Goal: Navigation & Orientation: Find specific page/section

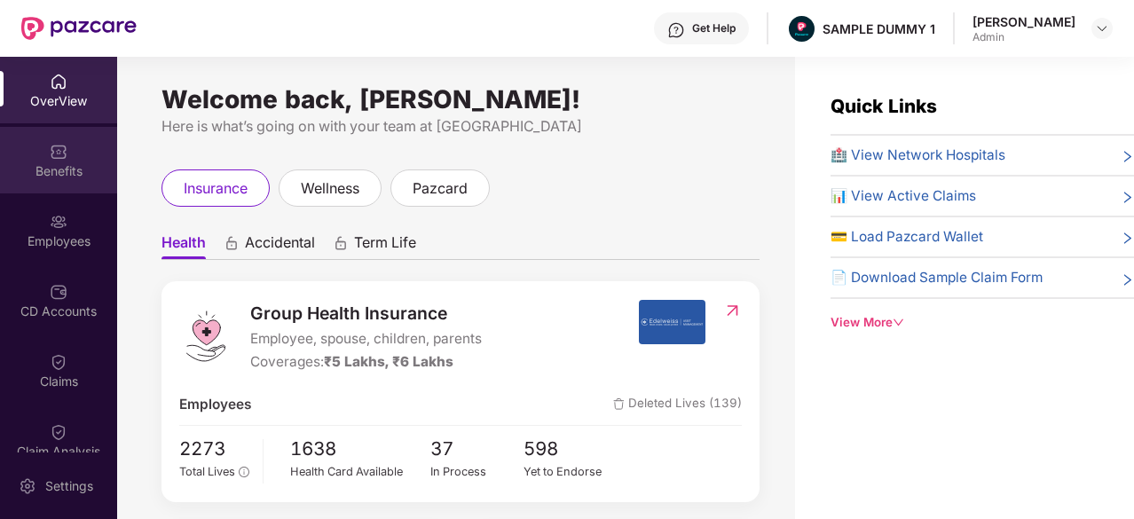
click at [103, 170] on div "Benefits" at bounding box center [58, 171] width 117 height 18
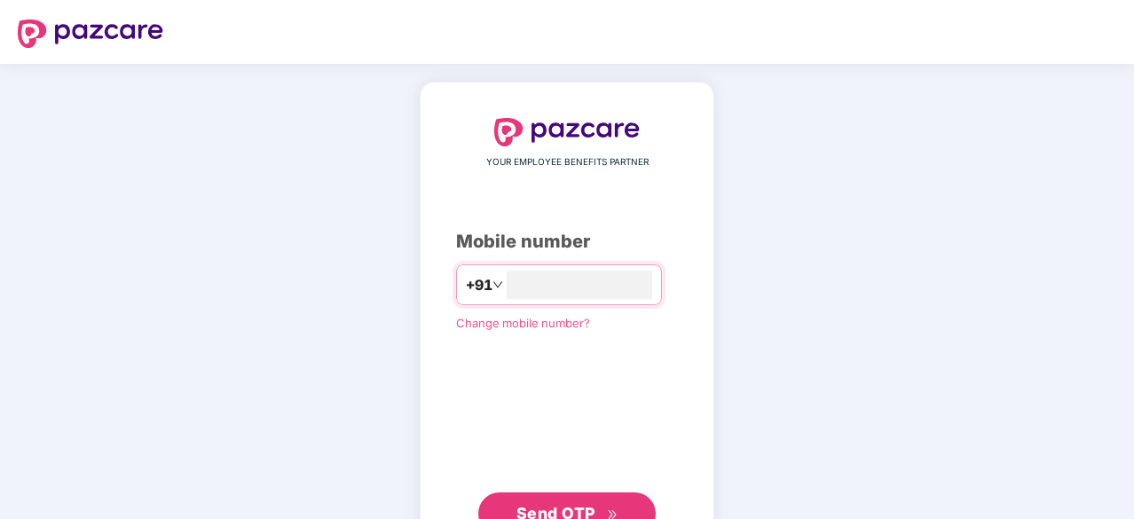
type input "**********"
click at [555, 501] on span "Send OTP" at bounding box center [567, 512] width 102 height 25
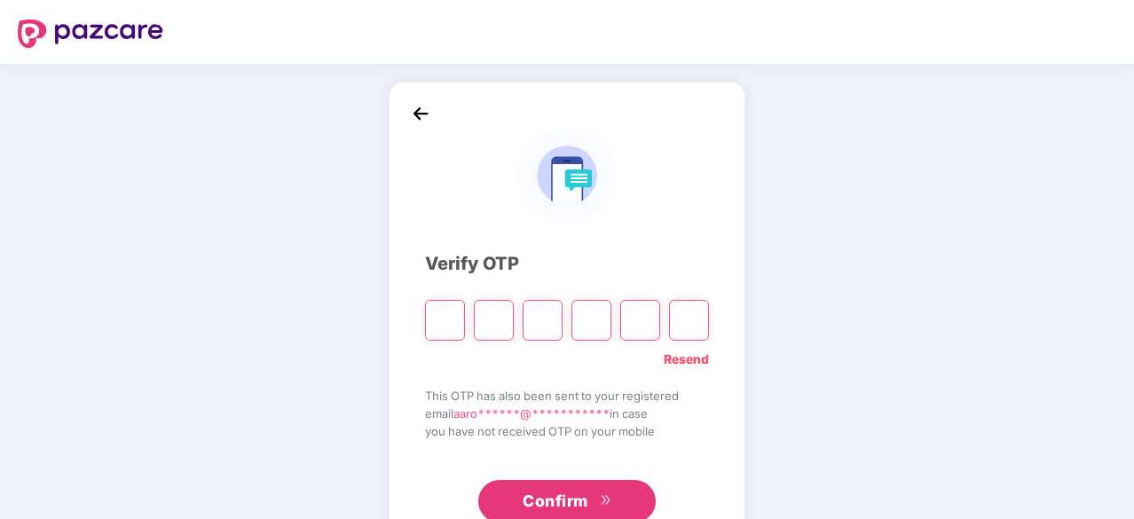
type input "*"
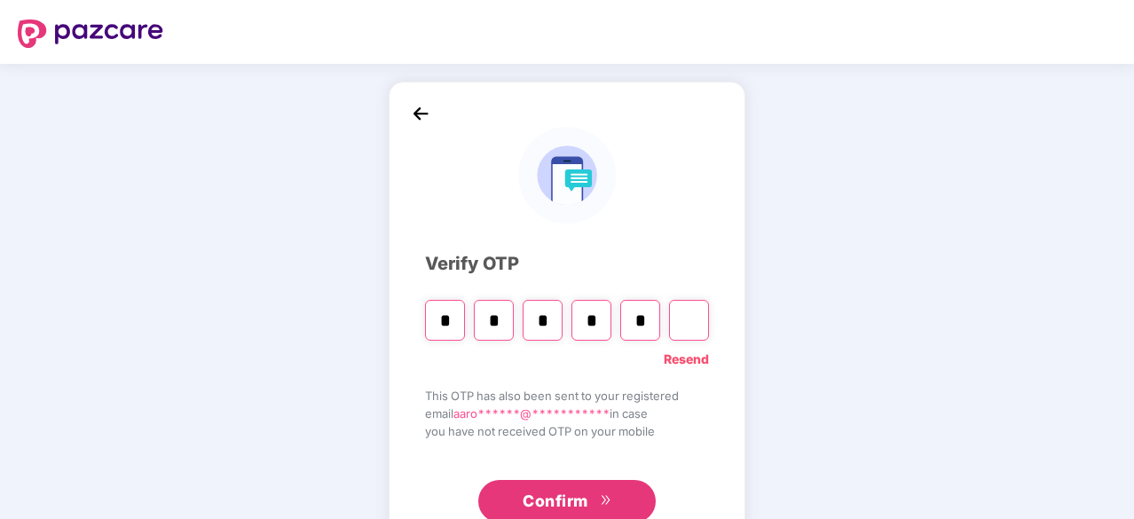
type input "*"
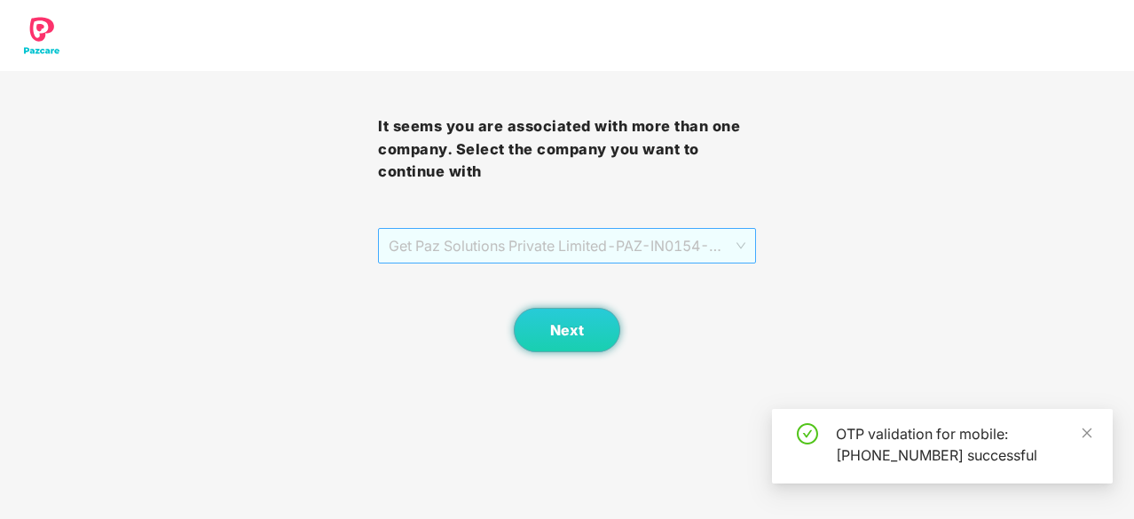
click at [485, 245] on span "Get Paz Solutions Private Limited - PAZ-IN0154 - EMPLOYEE" at bounding box center [567, 246] width 357 height 34
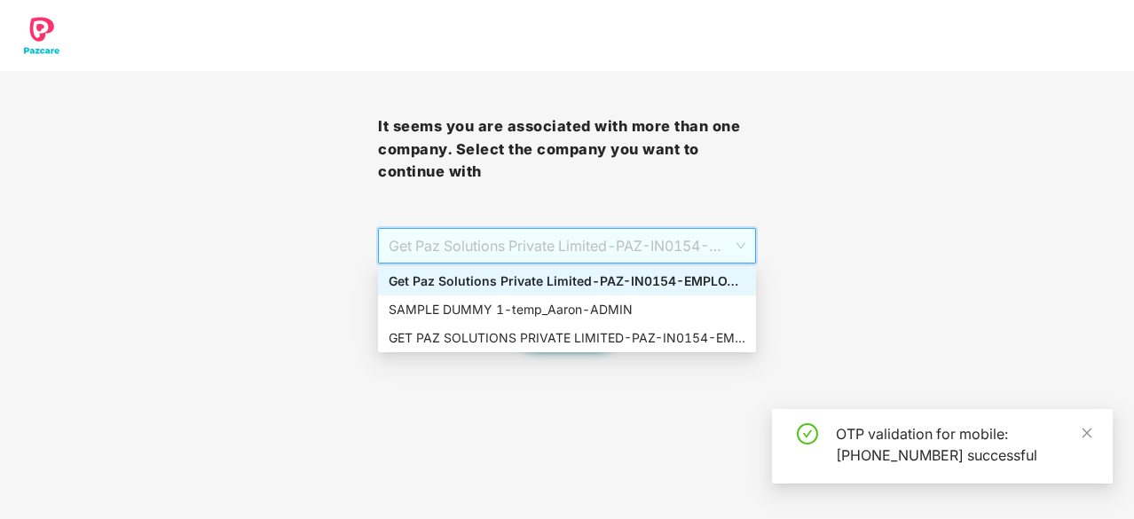
click at [505, 304] on div "SAMPLE DUMMY 1 - temp_Aaron - ADMIN" at bounding box center [567, 310] width 357 height 20
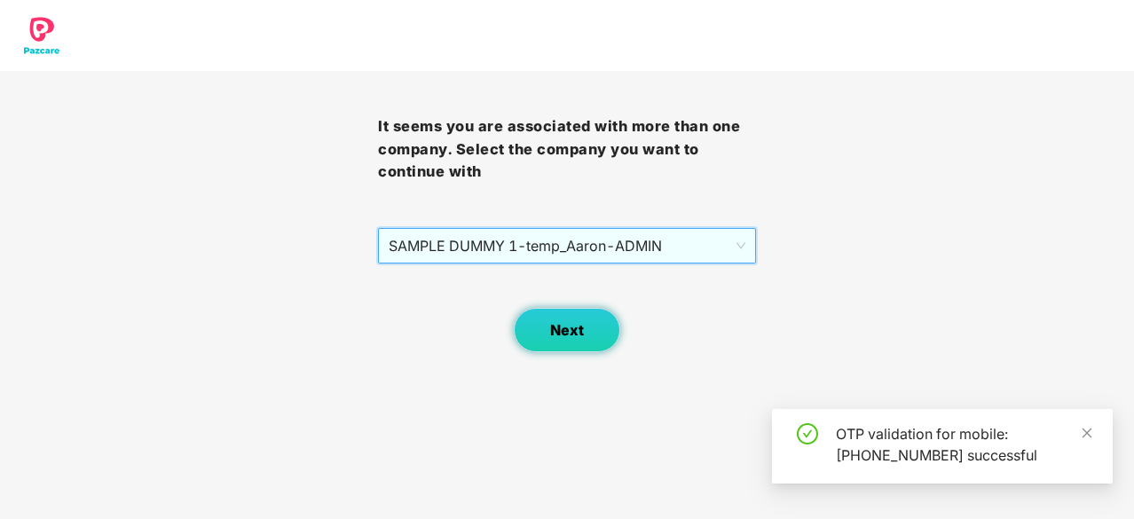
click at [561, 329] on span "Next" at bounding box center [567, 330] width 34 height 17
